Goal: Task Accomplishment & Management: Complete application form

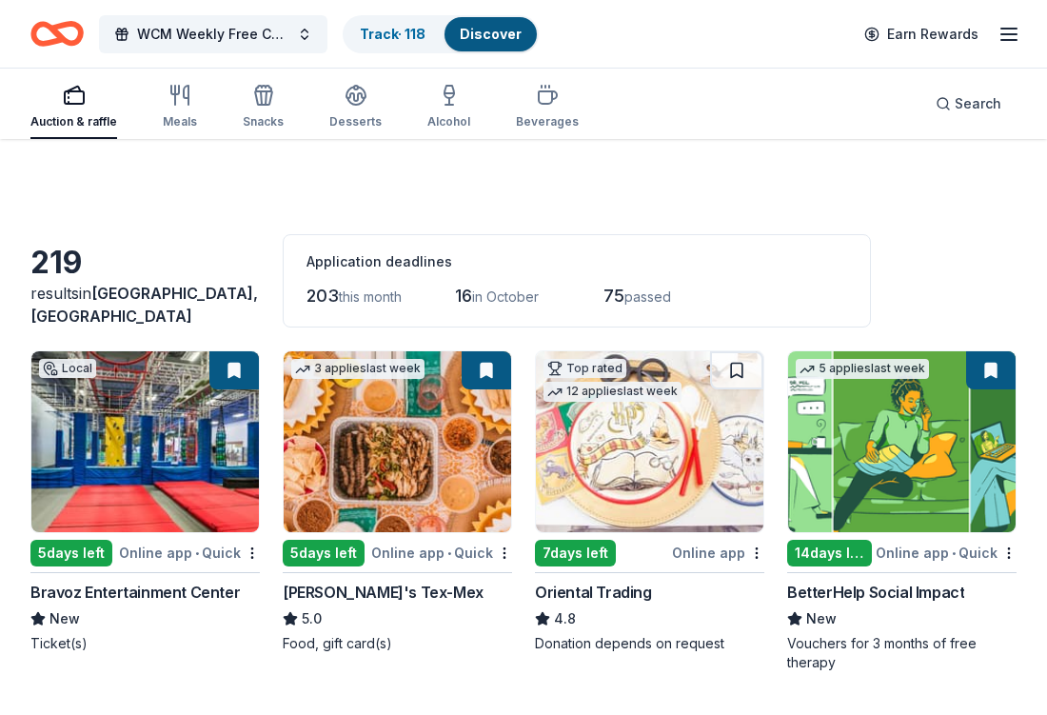
scroll to position [14536, 0]
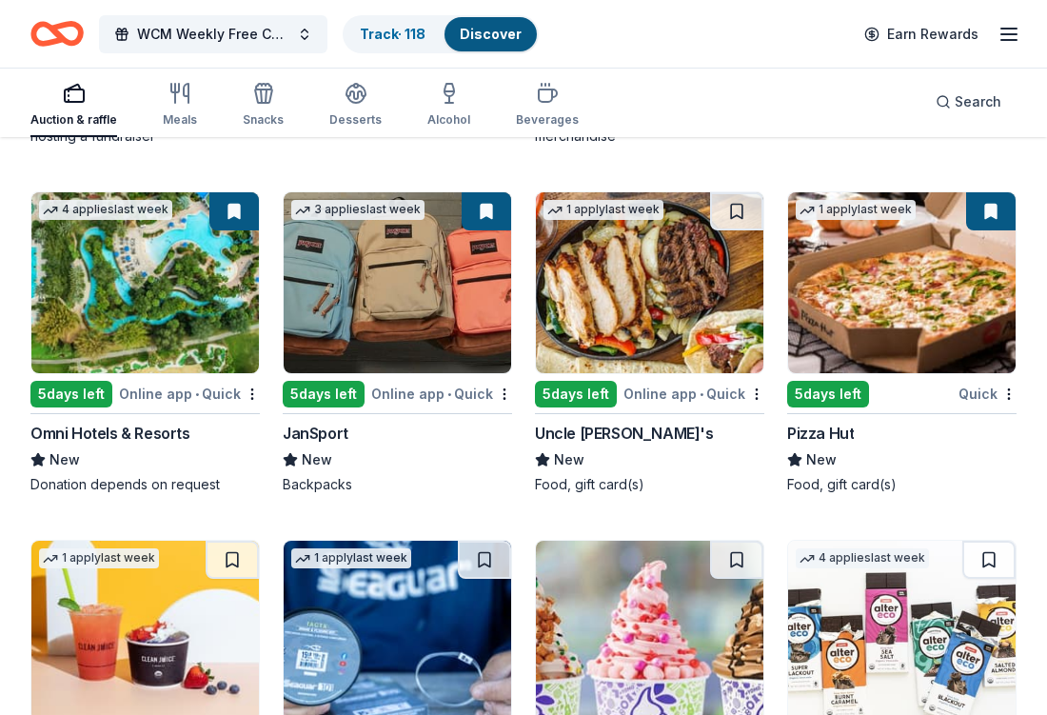
click at [306, 434] on div "JanSport" at bounding box center [316, 433] width 66 height 23
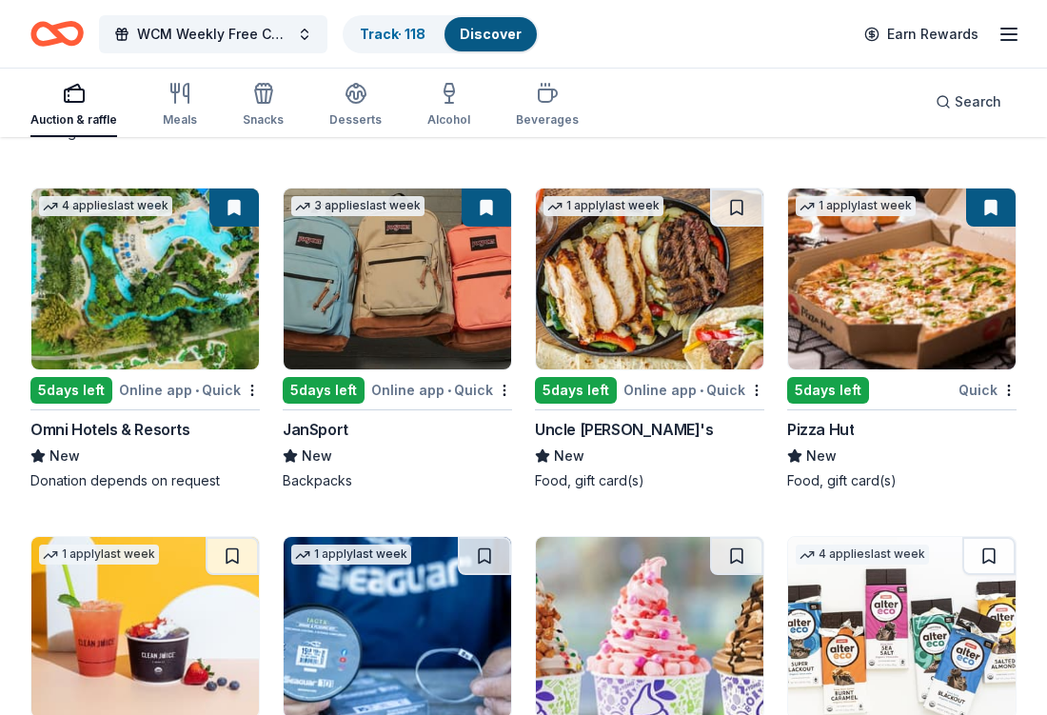
click at [817, 428] on div "Pizza Hut" at bounding box center [820, 429] width 67 height 23
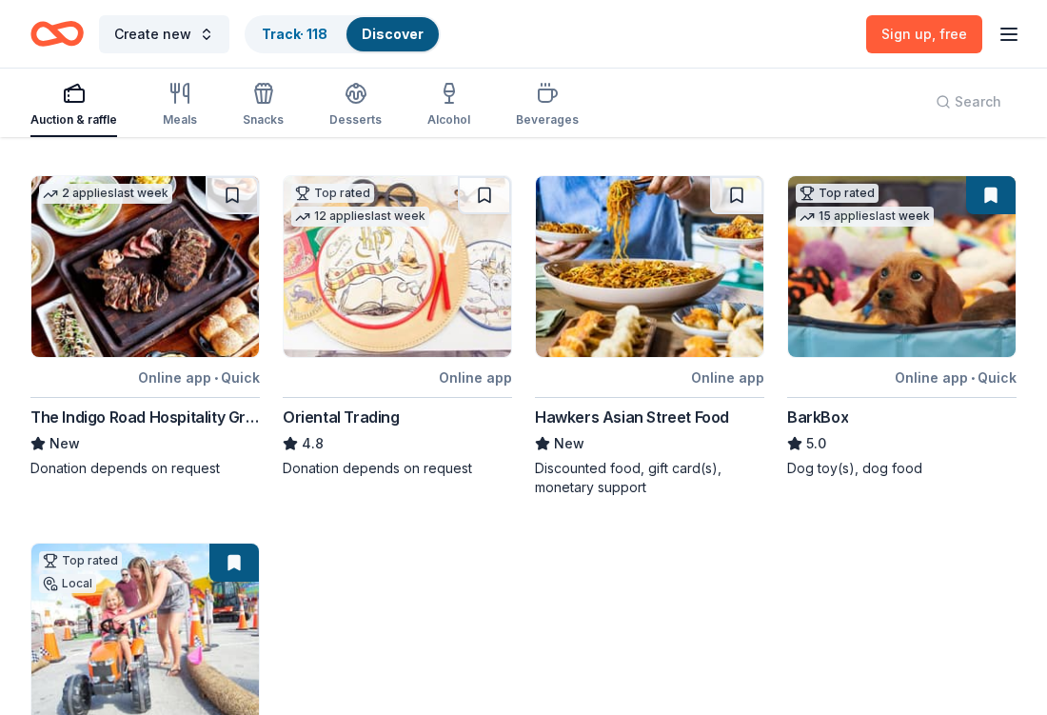
scroll to position [484, 0]
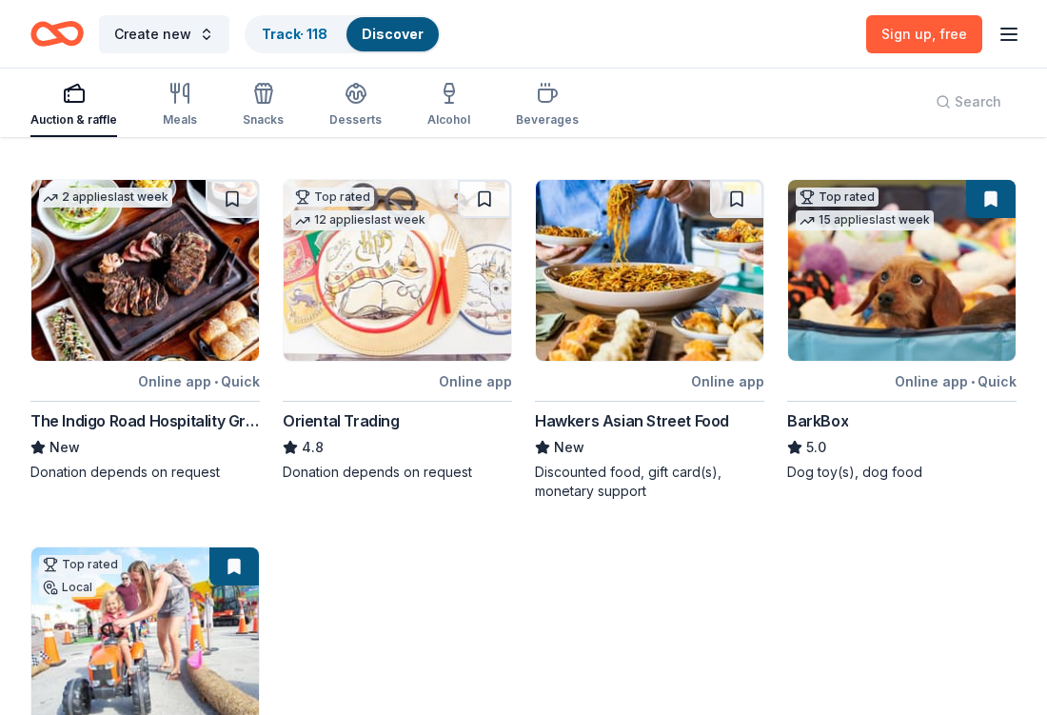
click at [378, 426] on div "Oriental Trading" at bounding box center [341, 420] width 117 height 23
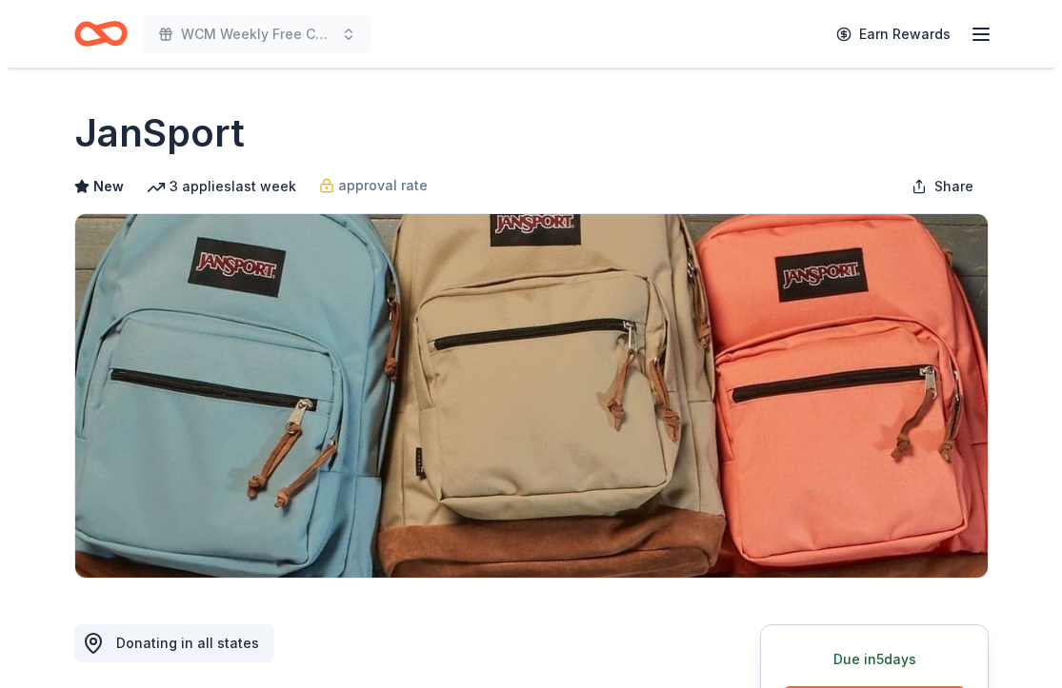
scroll to position [370, 0]
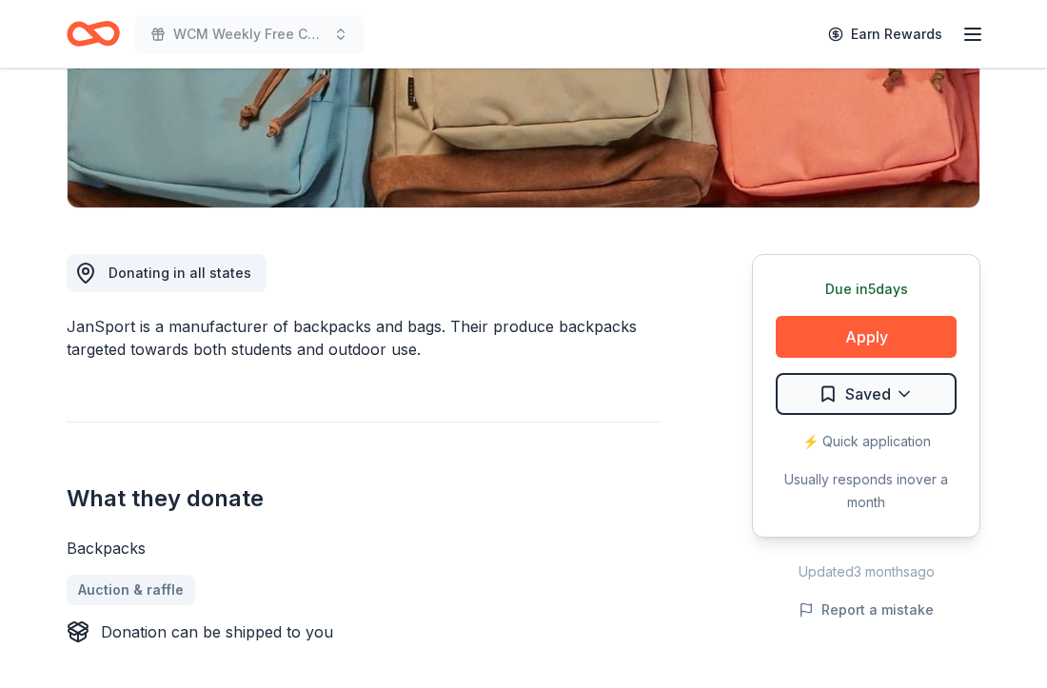
click at [868, 315] on div "Due in 5 days Apply Saved ⚡️ Quick application Usually responds in over a month" at bounding box center [866, 396] width 229 height 284
click at [872, 346] on button "Apply" at bounding box center [866, 337] width 181 height 42
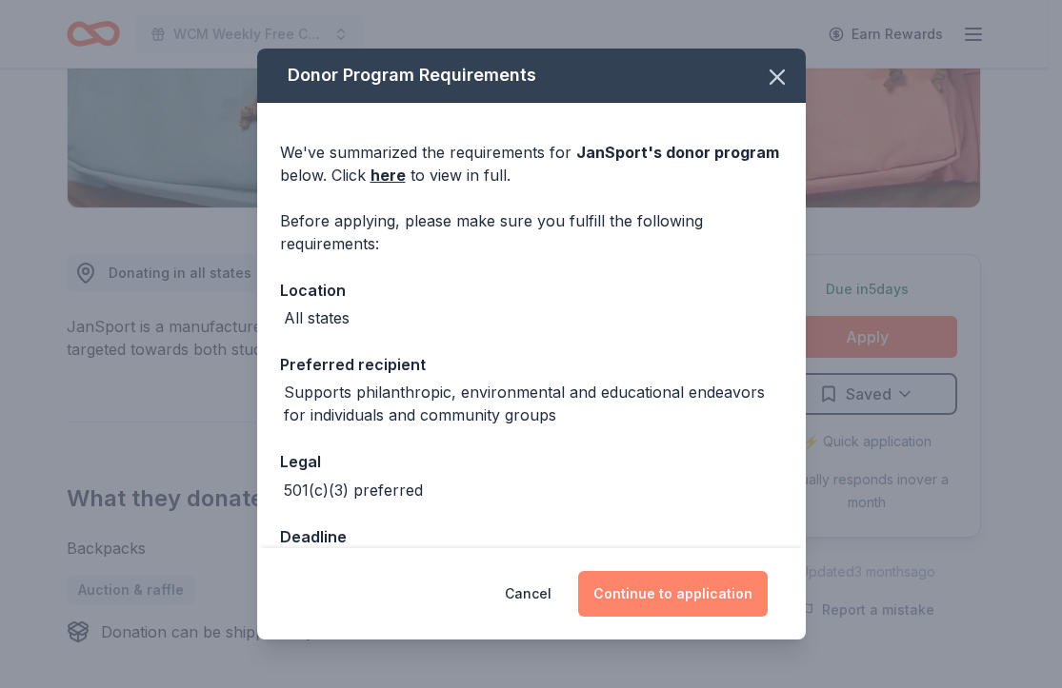
click at [719, 607] on button "Continue to application" at bounding box center [672, 594] width 189 height 46
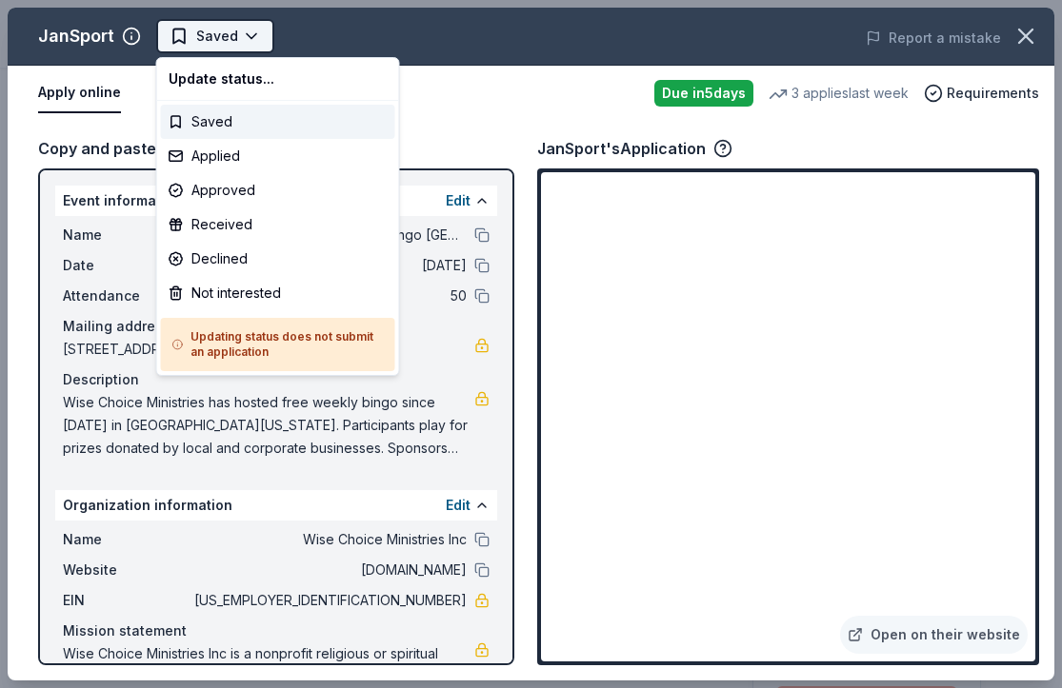
click at [264, 39] on body "WCM Weekly Free Community Bingo Jacksonville Florida Earn Rewards Due in 5 days…" at bounding box center [523, 344] width 1047 height 688
click at [255, 158] on div "Applied" at bounding box center [278, 156] width 234 height 34
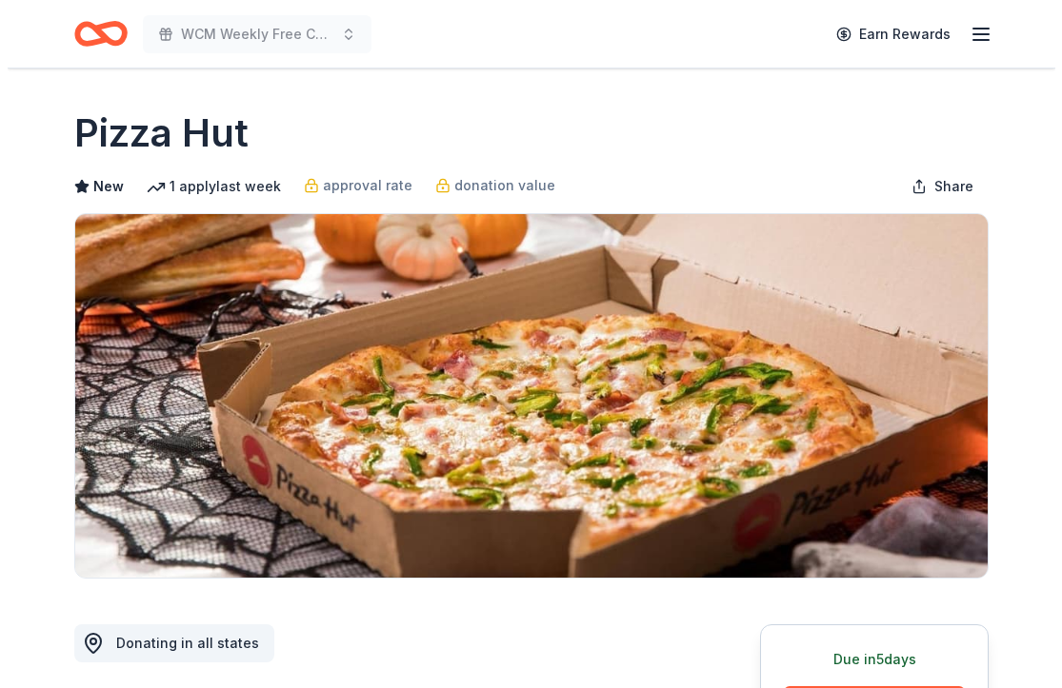
scroll to position [143, 0]
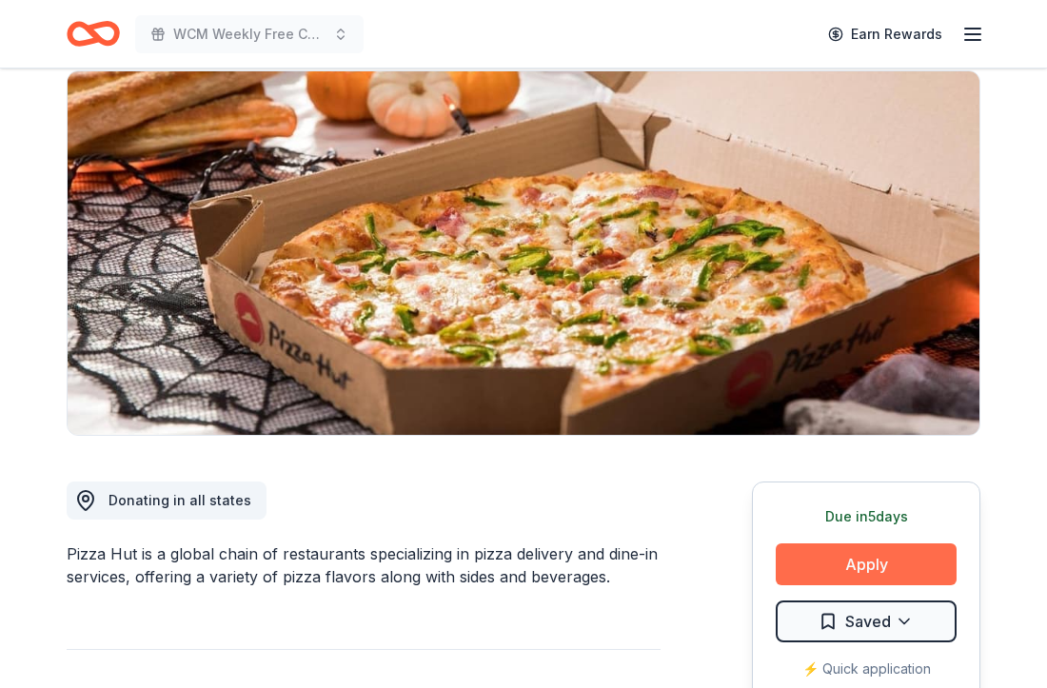
click at [825, 558] on button "Apply" at bounding box center [866, 565] width 181 height 42
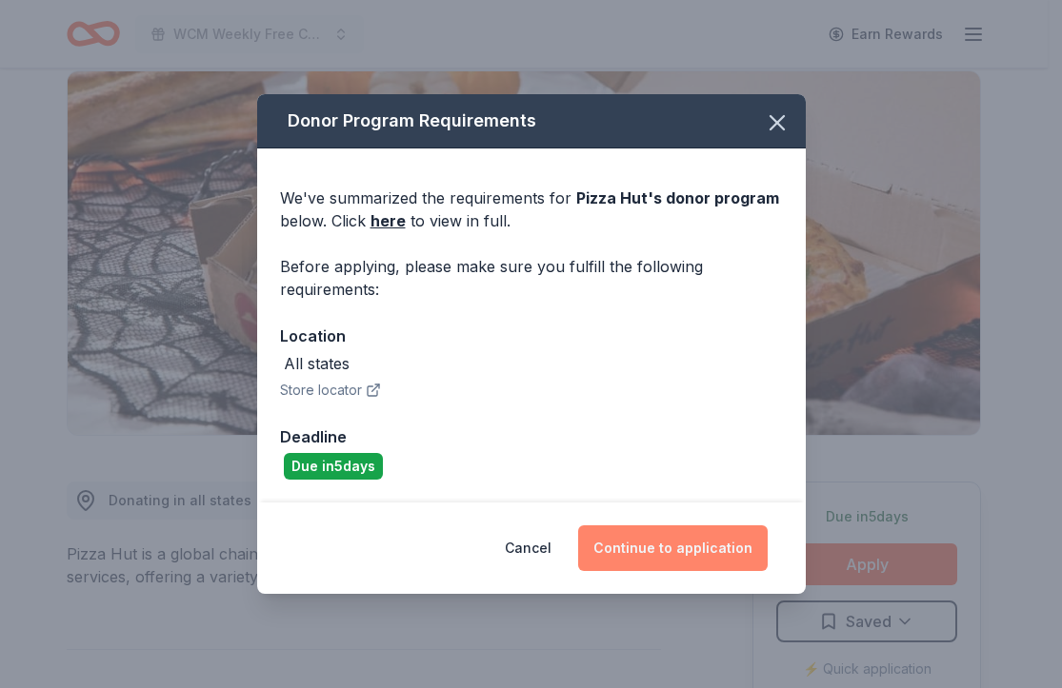
click at [653, 550] on button "Continue to application" at bounding box center [672, 549] width 189 height 46
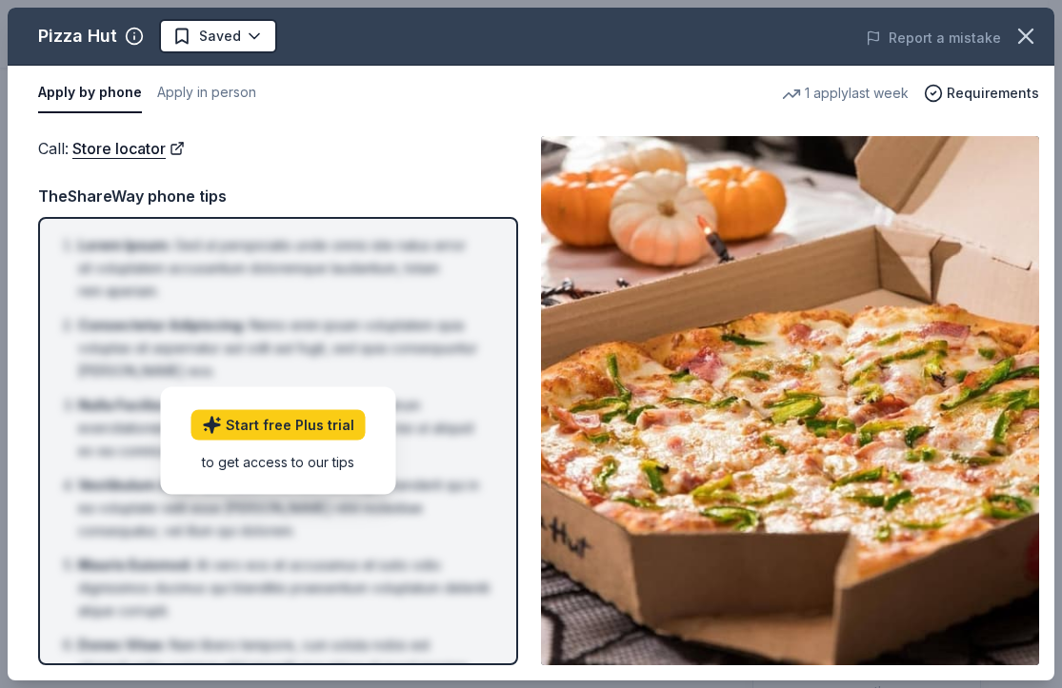
click at [364, 185] on div "Call : Store locator TheShareWay phone tips Lorem Ipsum : Sed ut perspiciatis u…" at bounding box center [278, 400] width 480 height 529
